Goal: Task Accomplishment & Management: Manage account settings

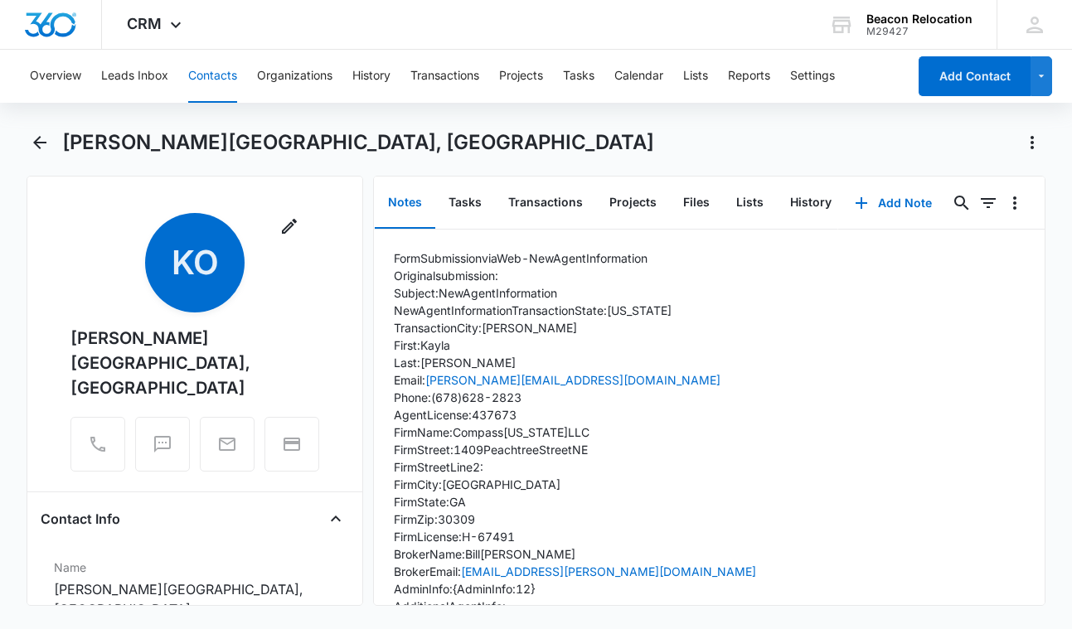
scroll to position [66, 0]
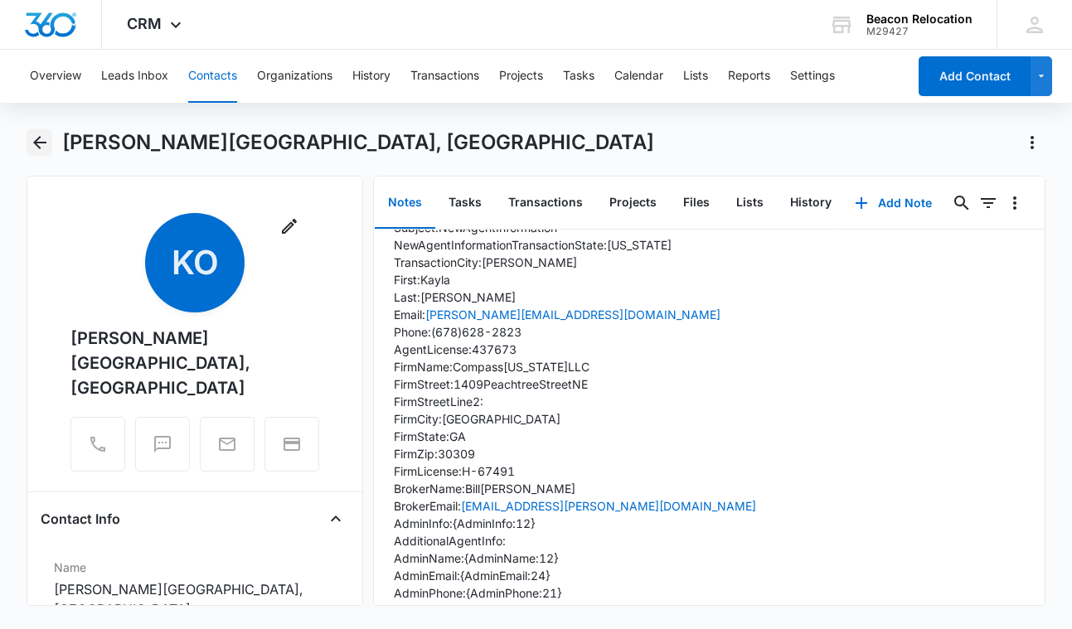
click at [40, 146] on icon "Back" at bounding box center [40, 143] width 20 height 20
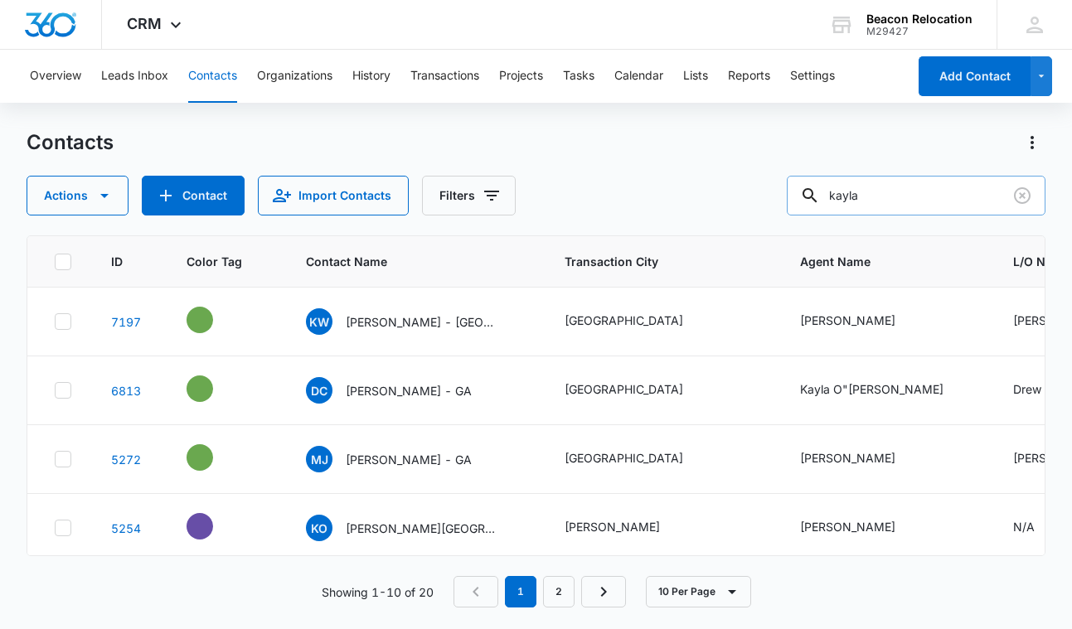
drag, startPoint x: 902, startPoint y: 195, endPoint x: 800, endPoint y: 199, distance: 102.1
click at [800, 199] on div "kayla" at bounding box center [916, 196] width 259 height 40
type input "waynesboro"
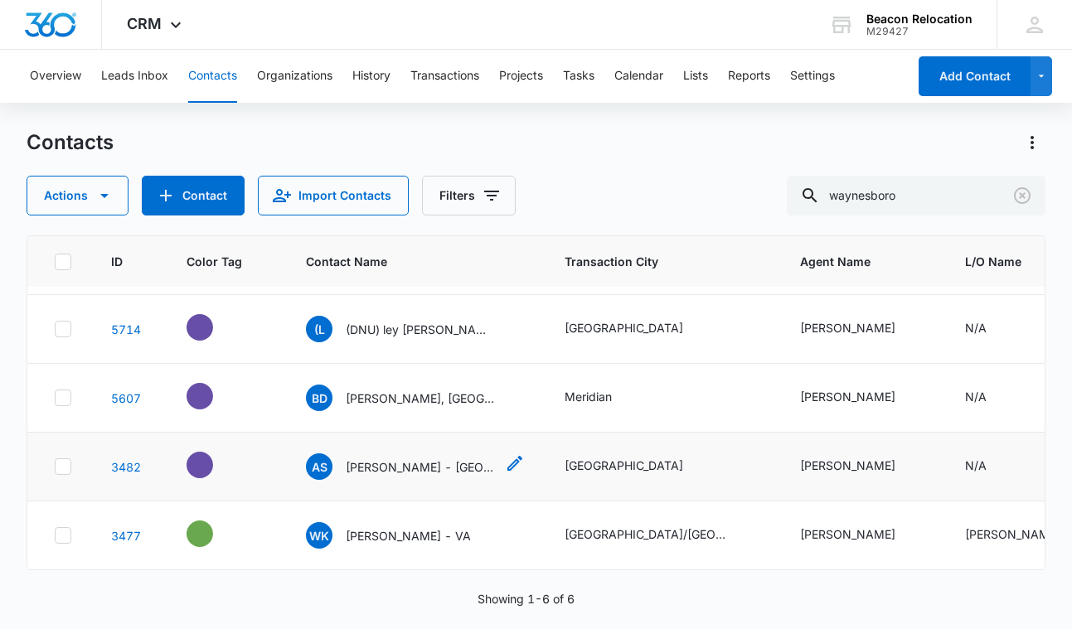
click at [411, 467] on p "[PERSON_NAME] - [GEOGRAPHIC_DATA], [GEOGRAPHIC_DATA]" at bounding box center [420, 467] width 149 height 17
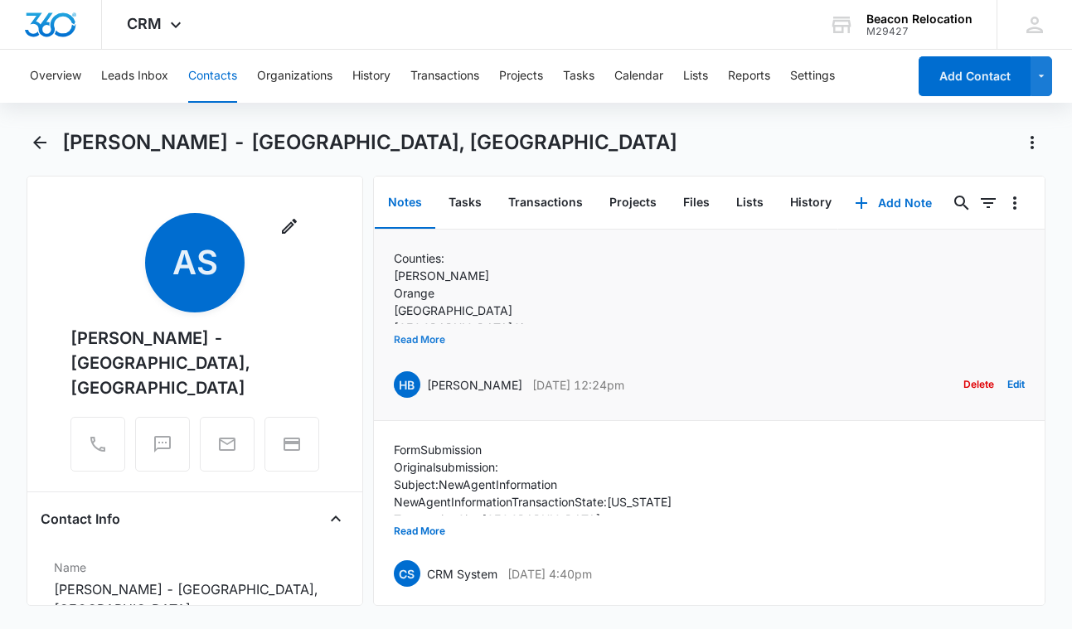
click at [439, 341] on button "Read More" at bounding box center [419, 340] width 51 height 32
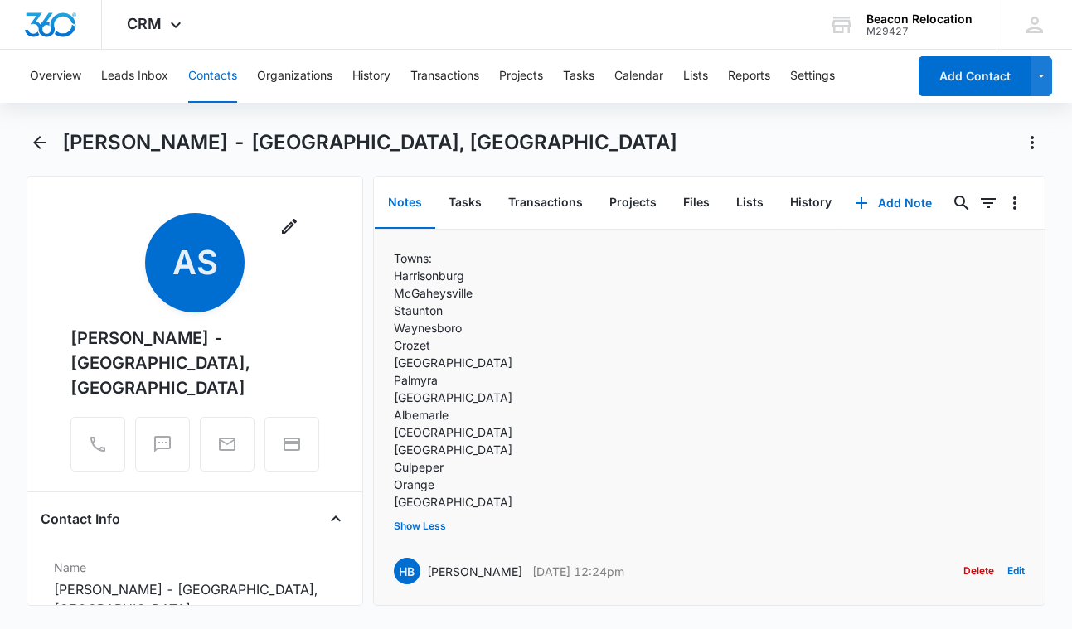
scroll to position [245, 0]
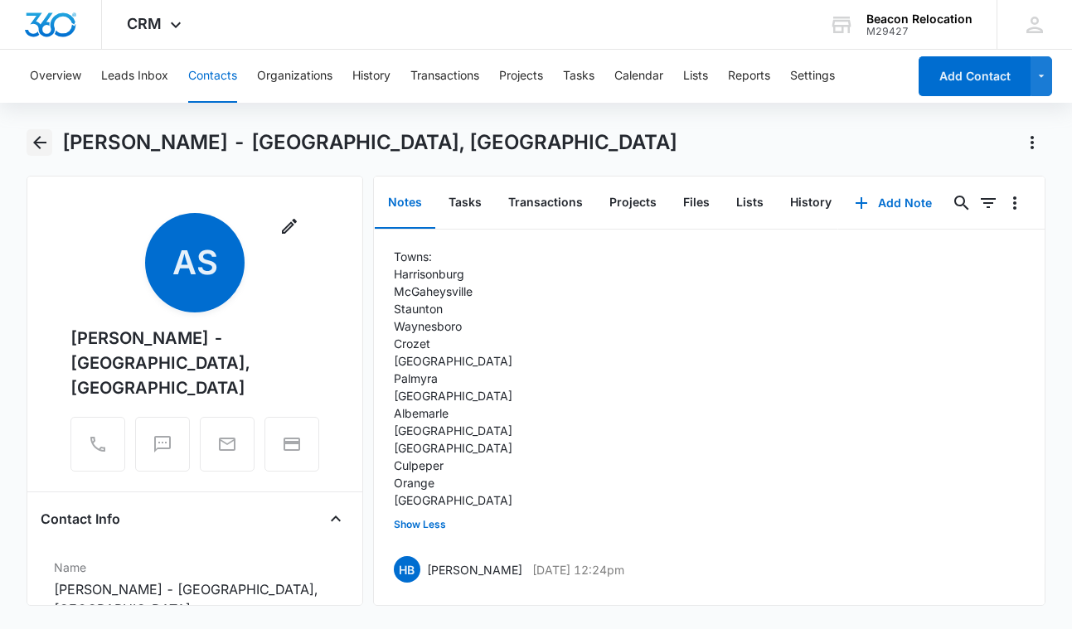
click at [37, 141] on icon "Back" at bounding box center [39, 142] width 13 height 13
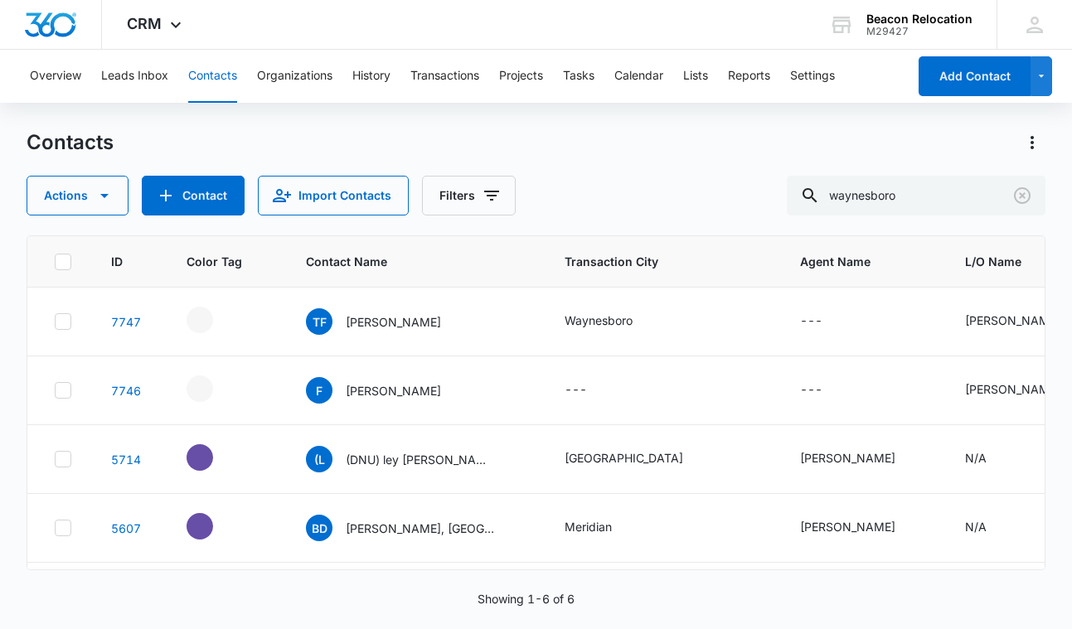
scroll to position [130, 0]
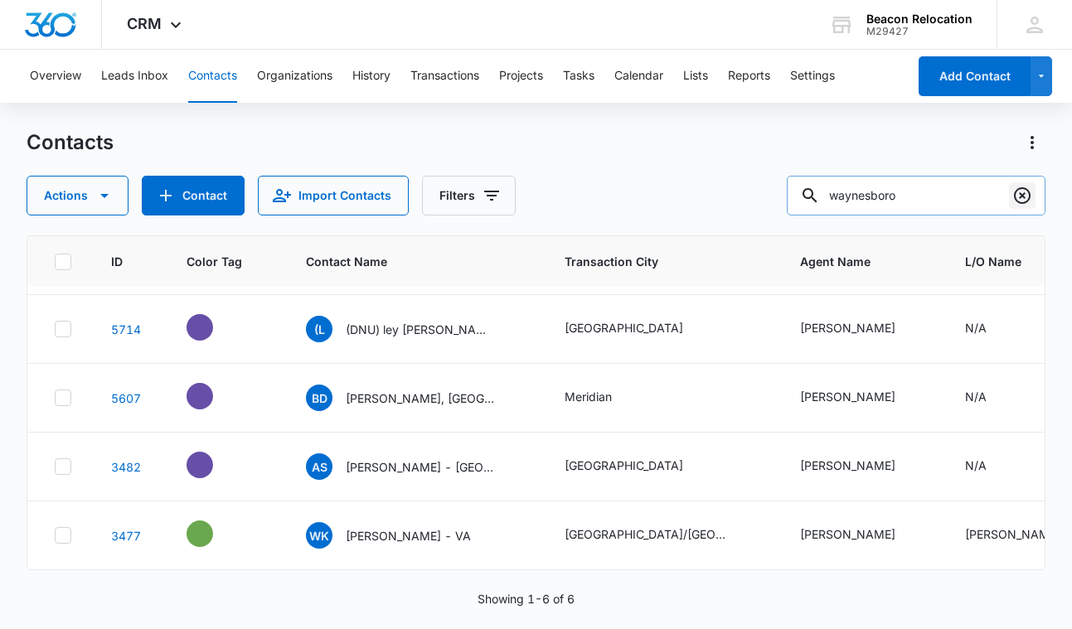
click at [1020, 195] on icon "Clear" at bounding box center [1023, 196] width 20 height 20
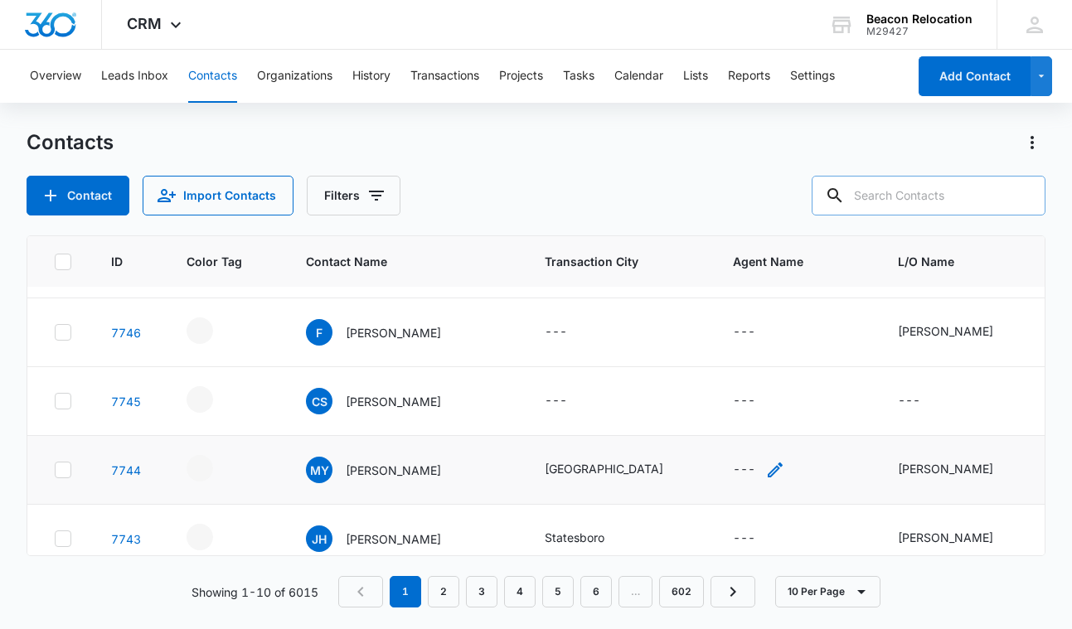
scroll to position [58, 0]
